Goal: Task Accomplishment & Management: Manage account settings

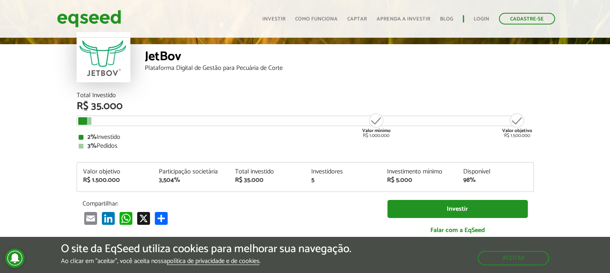
scroll to position [964, 0]
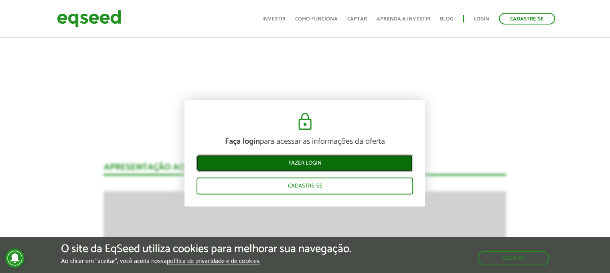
click at [316, 167] on link "Fazer login" at bounding box center [305, 163] width 217 height 17
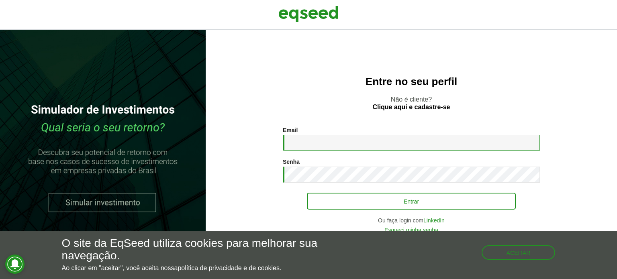
type input "**********"
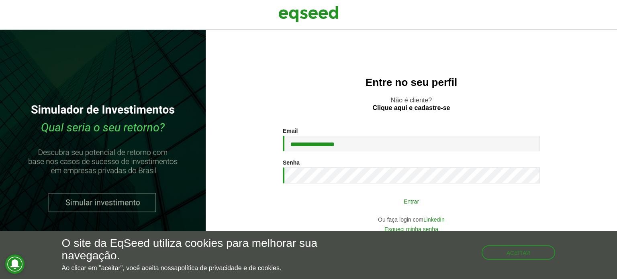
click at [363, 205] on button "Entrar" at bounding box center [411, 200] width 209 height 15
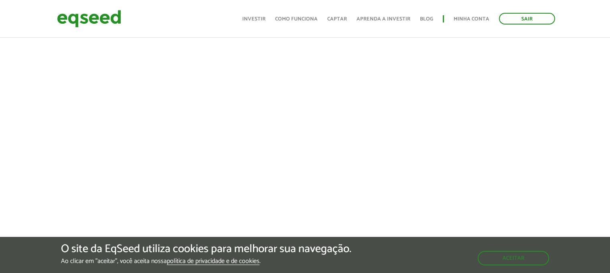
scroll to position [291, 0]
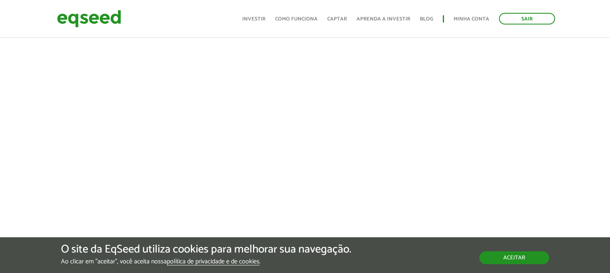
click at [519, 261] on button "Aceitar" at bounding box center [515, 257] width 70 height 13
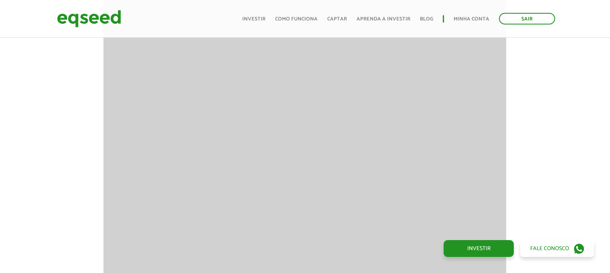
scroll to position [1044, 0]
